Goal: Transaction & Acquisition: Purchase product/service

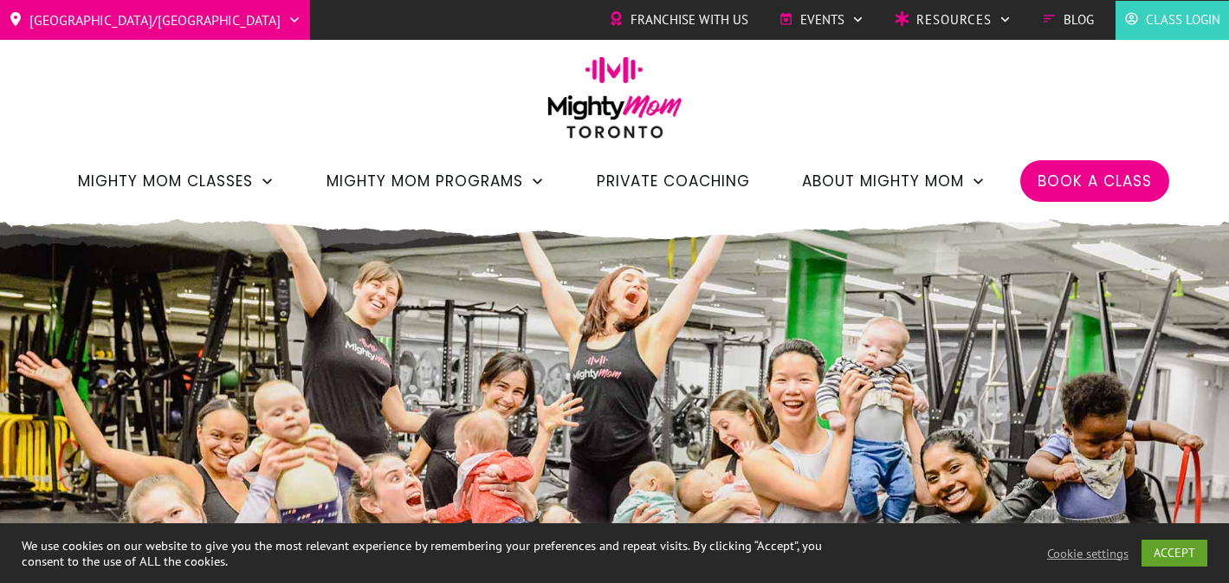
click at [713, 179] on span "Private Coaching" at bounding box center [673, 180] width 153 height 29
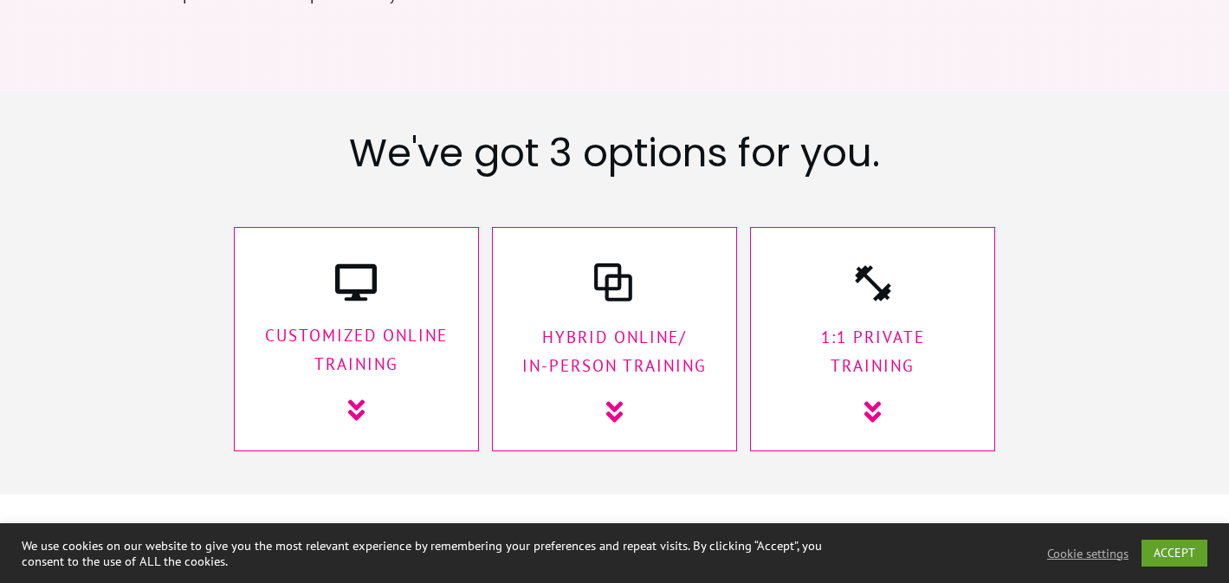
scroll to position [2607, 0]
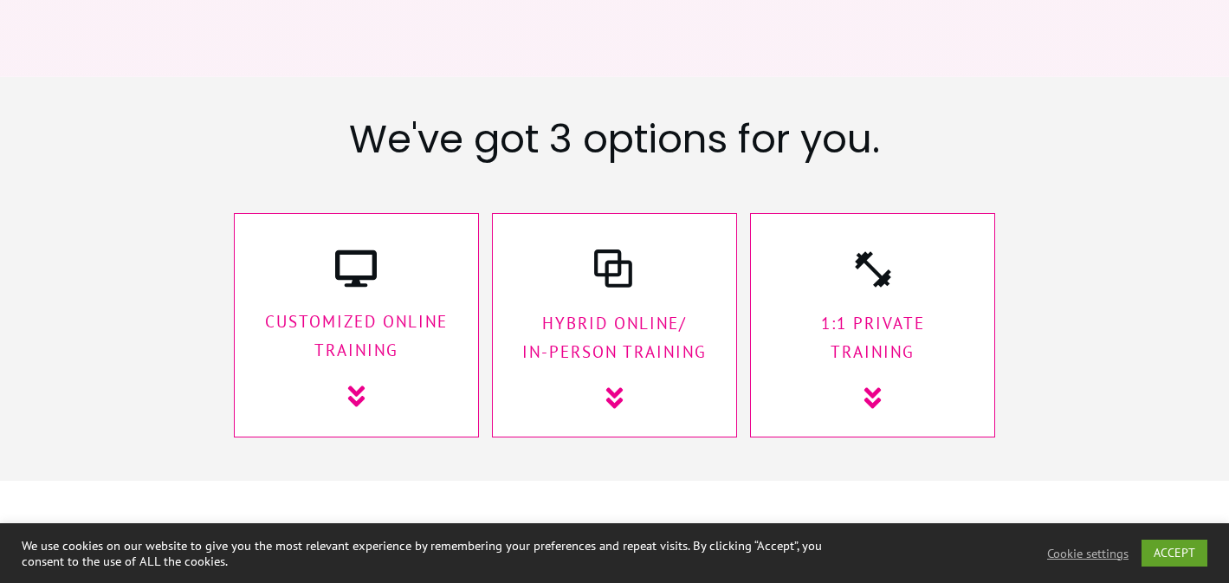
click at [879, 309] on p "1:1 Private Training" at bounding box center [872, 338] width 209 height 58
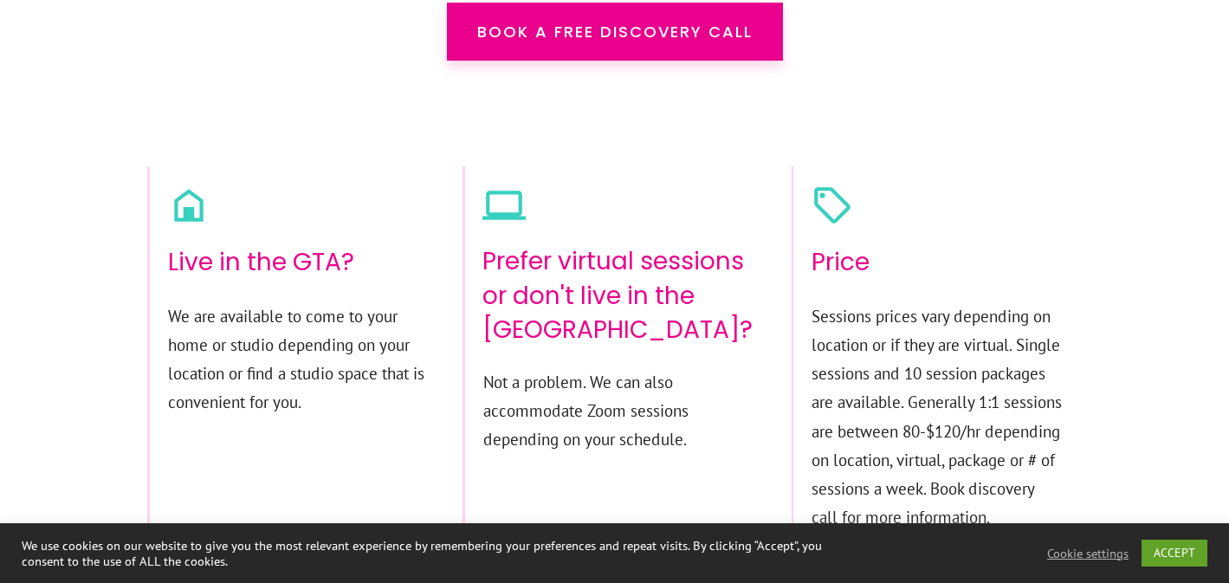
scroll to position [11047, 0]
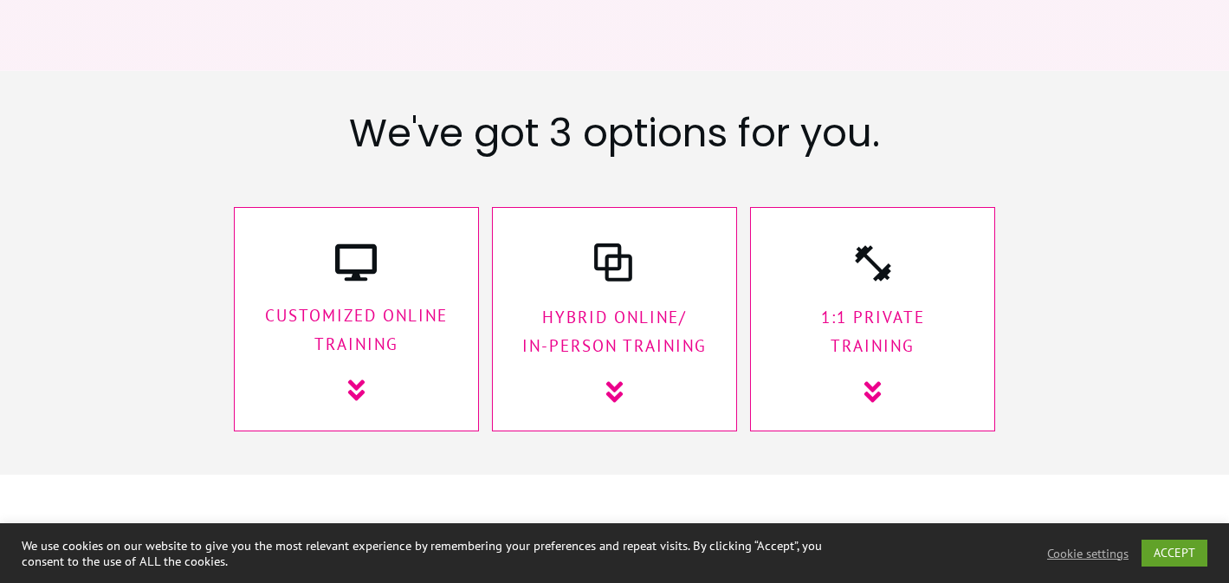
click at [424, 274] on div "CUstomized Online Training" at bounding box center [356, 323] width 210 height 163
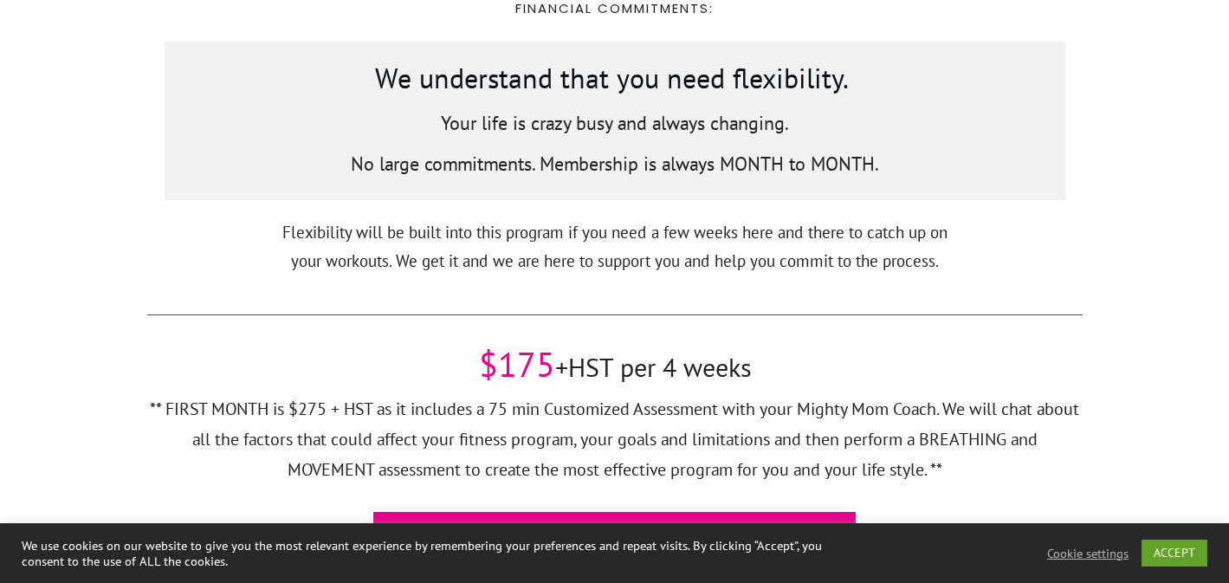
scroll to position [5667, 0]
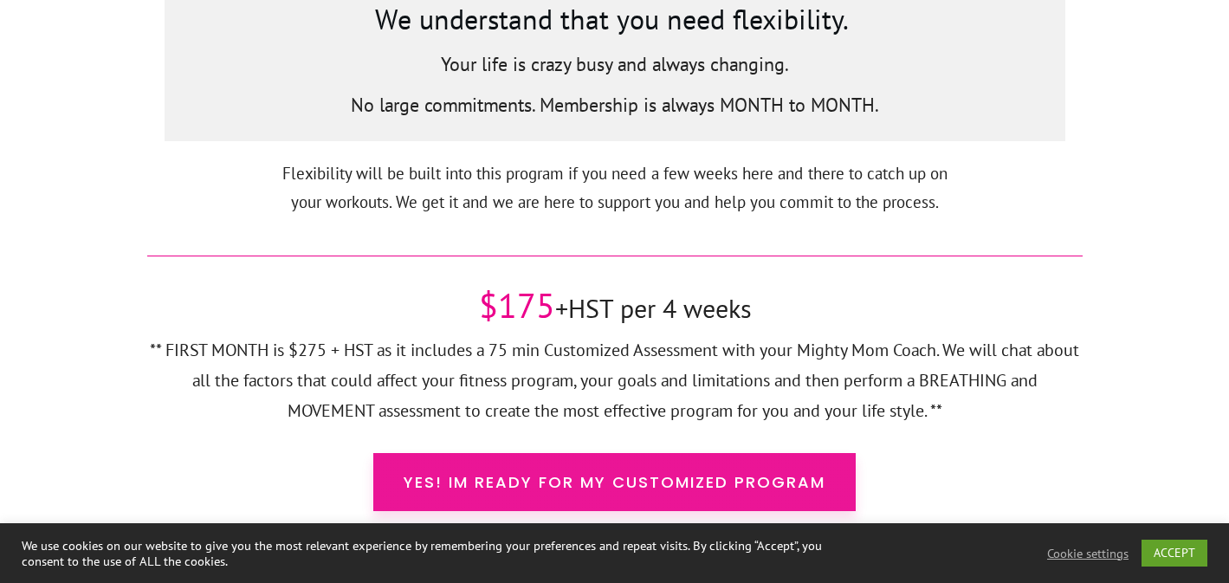
click at [488, 453] on link "Yes! Im ready for my customized Program" at bounding box center [614, 482] width 482 height 58
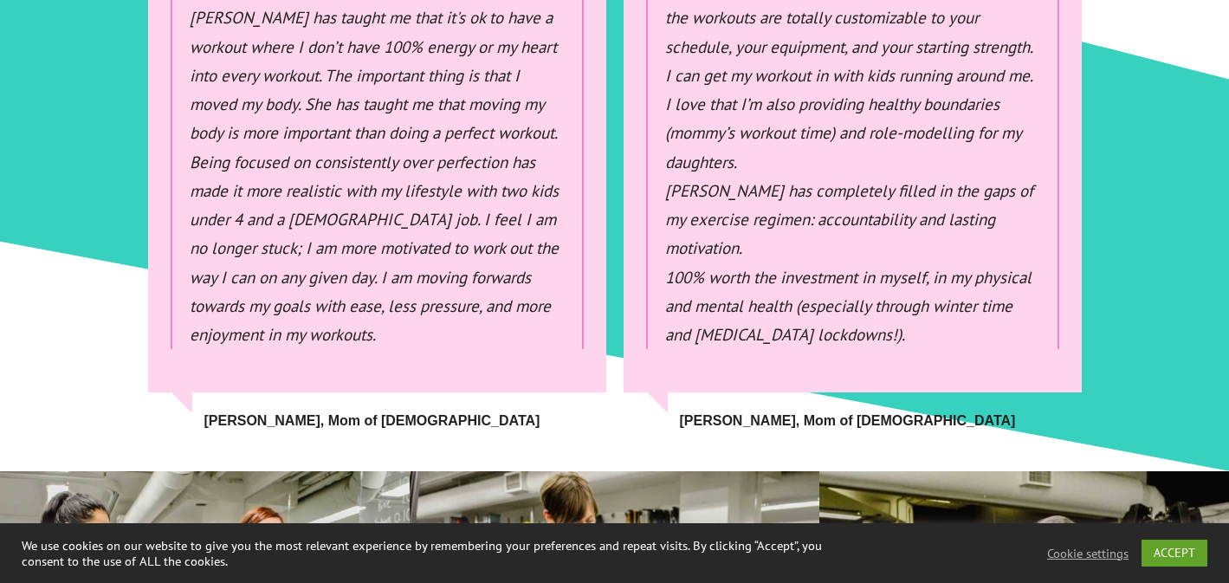
scroll to position [6491, 0]
